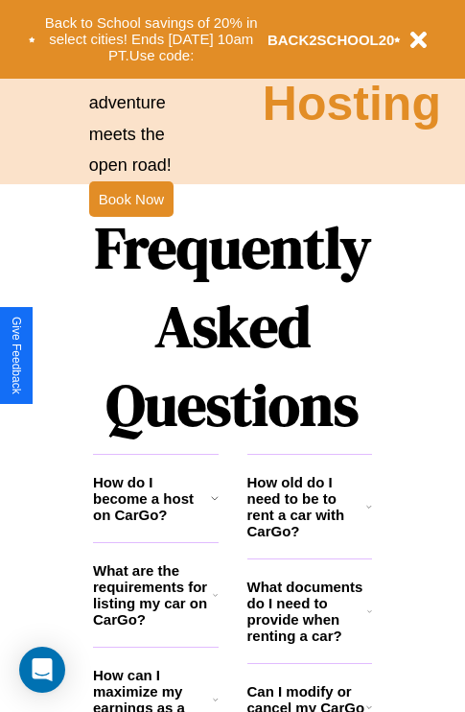
scroll to position [2323, 0]
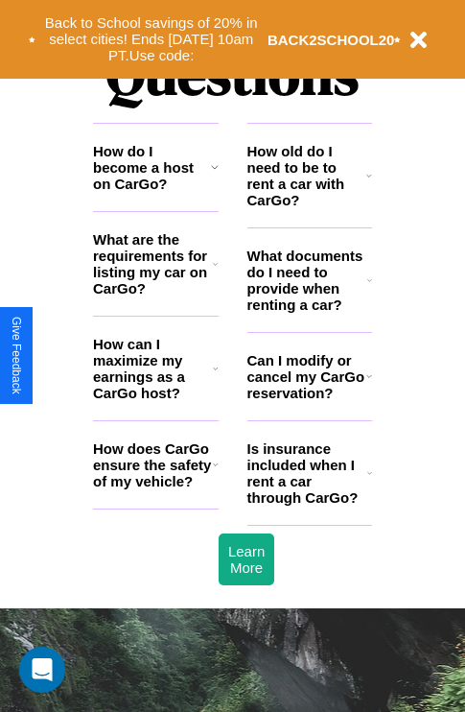
click at [155, 489] on h3 "How does CarGo ensure the safety of my vehicle?" at bounding box center [153, 464] width 120 height 49
click at [309, 503] on h3 "Is insurance included when I rent a car through CarGo?" at bounding box center [307, 472] width 120 height 65
click at [155, 192] on h3 "How do I become a host on CarGo?" at bounding box center [152, 167] width 118 height 49
click at [215, 376] on icon at bounding box center [216, 368] width 6 height 15
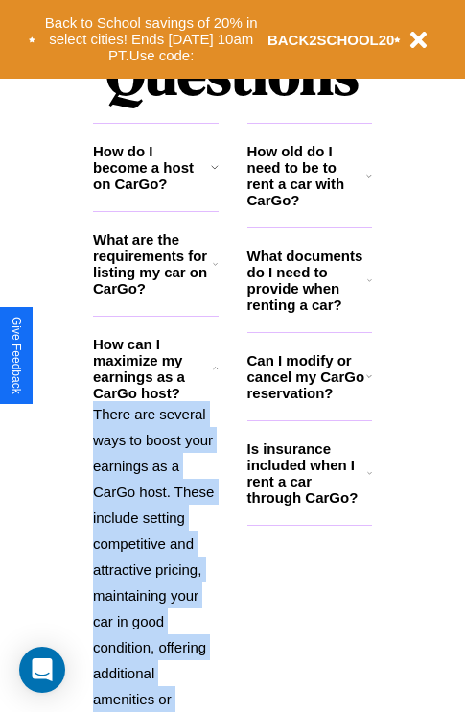
scroll to position [2619, 0]
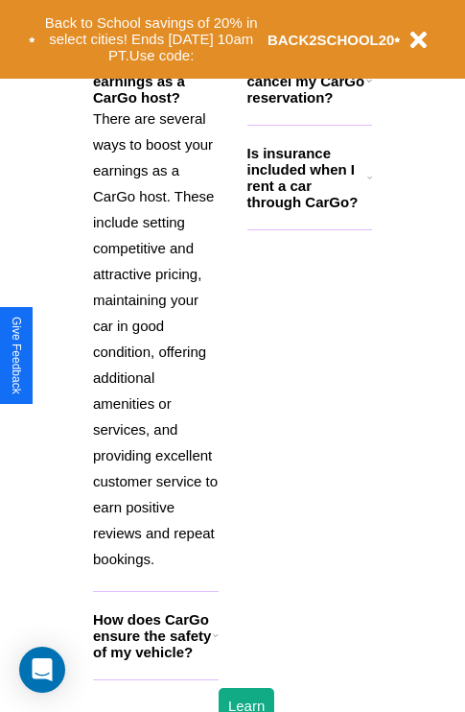
click at [155, 660] on h3 "How does CarGo ensure the safety of my vehicle?" at bounding box center [153, 635] width 120 height 49
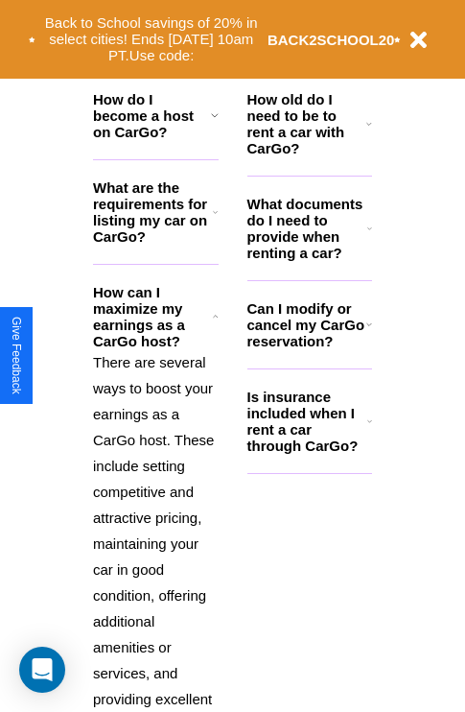
scroll to position [2364, 0]
